Goal: Find specific page/section: Find specific page/section

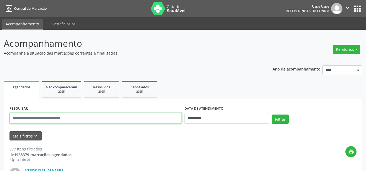
click at [58, 118] on input "text" at bounding box center [95, 118] width 172 height 11
type input "**********"
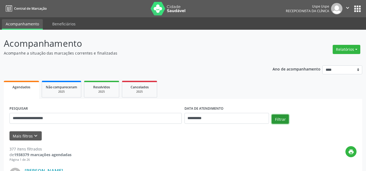
click at [276, 116] on button "Filtrar" at bounding box center [279, 119] width 17 height 9
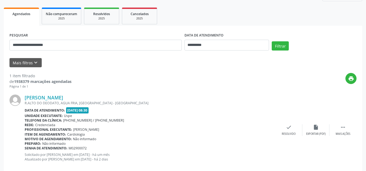
scroll to position [83, 0]
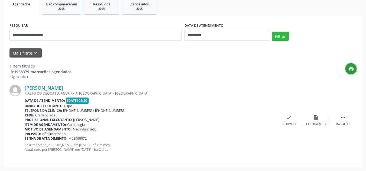
click at [351, 68] on icon "print" at bounding box center [351, 69] width 6 height 6
click at [51, 88] on link "[PERSON_NAME]" at bounding box center [44, 88] width 38 height 6
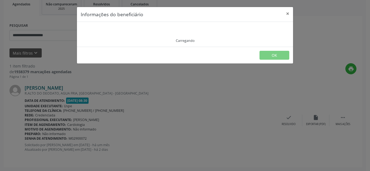
click at [51, 88] on div "Informações do beneficiário × Carregando OK" at bounding box center [185, 85] width 370 height 171
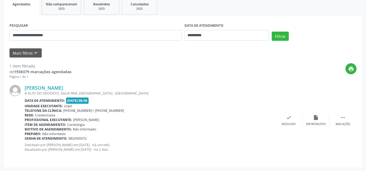
click at [18, 90] on img at bounding box center [14, 90] width 11 height 11
click at [14, 90] on img at bounding box center [14, 90] width 11 height 11
click at [17, 88] on img at bounding box center [14, 90] width 11 height 11
click at [350, 69] on icon "print" at bounding box center [351, 69] width 6 height 6
